Goal: Obtain resource: Obtain resource

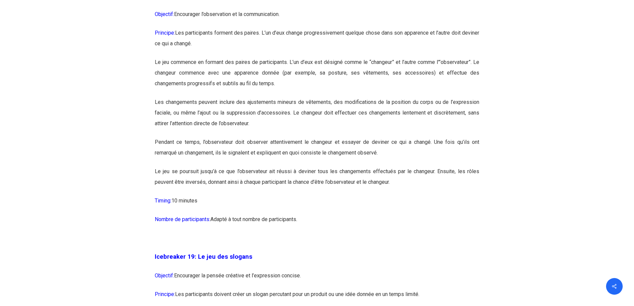
scroll to position [4046, 0]
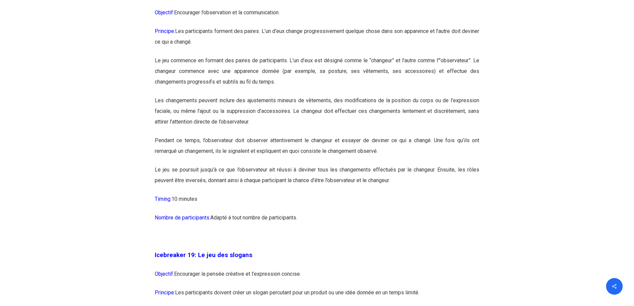
drag, startPoint x: 157, startPoint y: 165, endPoint x: 311, endPoint y: 244, distance: 173.3
copy div "loremipsu 38: Do sit ame consectetur adipiscinge Seddoeiu: Temporinci u’laboree…"
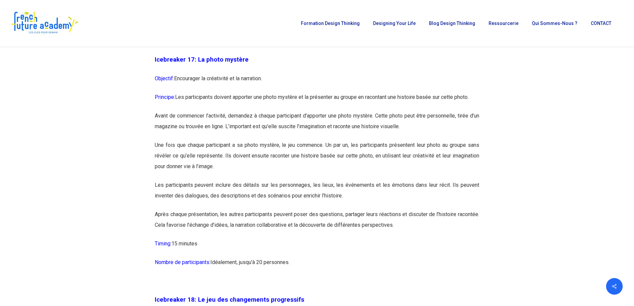
scroll to position [3713, 0]
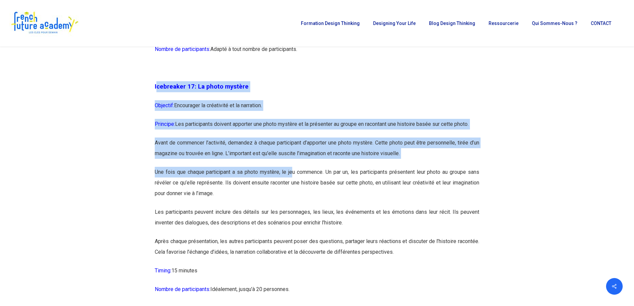
drag, startPoint x: 157, startPoint y: 108, endPoint x: 291, endPoint y: 195, distance: 160.8
click at [291, 195] on div "Icebreaker 1: Nommez votre super-pouvoir ! Objectif: Encourager l’expression in…" at bounding box center [317, 50] width 325 height 6298
click at [166, 109] on span "Objectif:" at bounding box center [164, 105] width 19 height 6
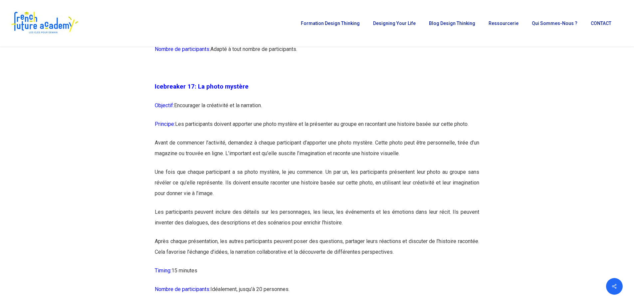
drag, startPoint x: 155, startPoint y: 108, endPoint x: 381, endPoint y: 291, distance: 290.7
click at [381, 291] on div "Icebreaker 1: Nommez votre super-pouvoir ! Objectif: Encourager l’expression in…" at bounding box center [317, 50] width 325 height 6298
copy div "Loremipsum 14: Do sitam consect Adipisci: Elitseddoe te incididunt ut la etdolo…"
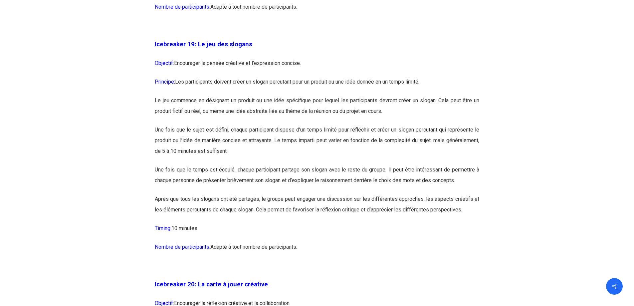
scroll to position [4279, 0]
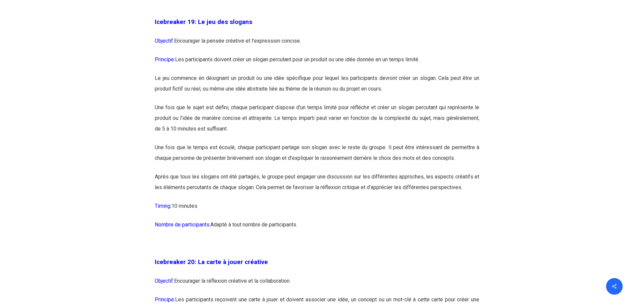
drag, startPoint x: 304, startPoint y: 244, endPoint x: 155, endPoint y: 50, distance: 245.1
copy div "Loremipsum 95: Do sit ame consect Adipisci: Elitseddoe te incidi utlabore et d’…"
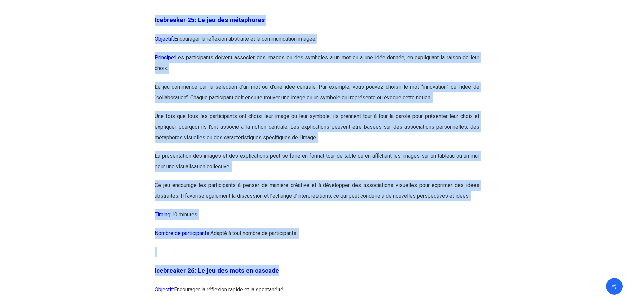
scroll to position [5650, 0]
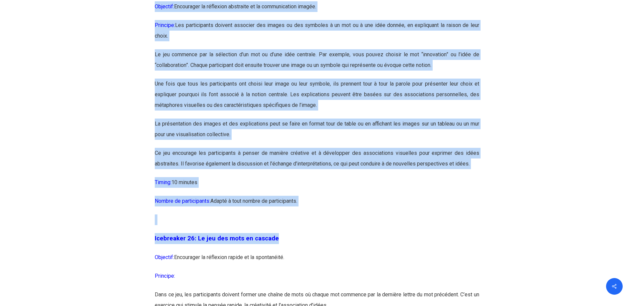
drag, startPoint x: 156, startPoint y: 156, endPoint x: 304, endPoint y: 236, distance: 168.4
copy div "Loremipsum 37: Do sit ame consectetu Adipisci: Elitseddoe te incididun utlabore…"
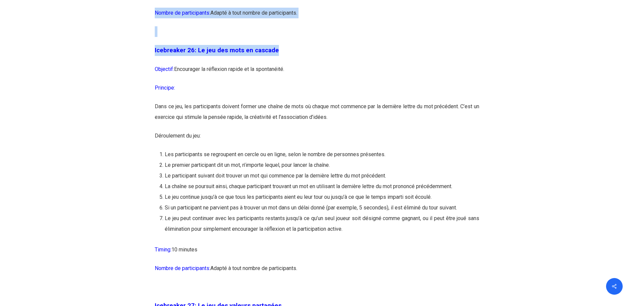
scroll to position [5850, 0]
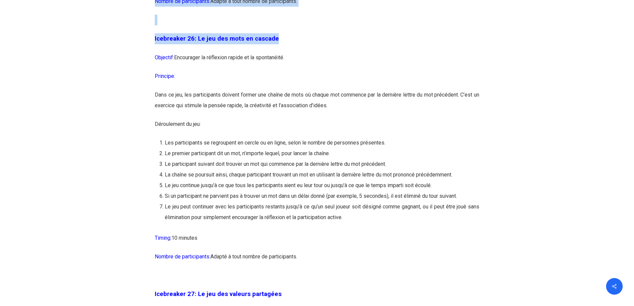
drag, startPoint x: 155, startPoint y: 71, endPoint x: 313, endPoint y: 288, distance: 268.2
copy div "Loremipsum 94: Do sit ame cons ad elitsed Doeiusmo: Temporinci ut laboreetd mag…"
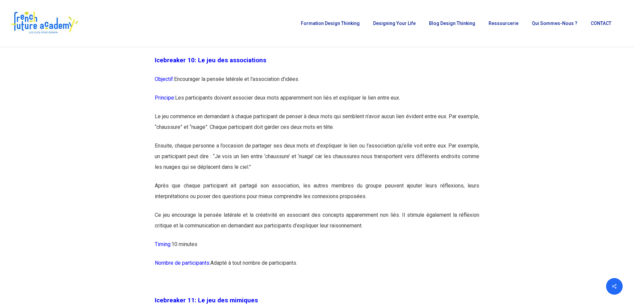
scroll to position [2354, 0]
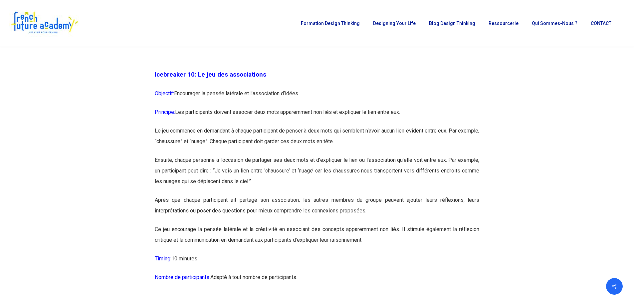
drag, startPoint x: 156, startPoint y: 94, endPoint x: 346, endPoint y: 296, distance: 277.7
copy div "Loremipsum 54: Do sit ame consectetura Elitsedd: Eiusmodtem in utlabo etdolore …"
